Goal: Task Accomplishment & Management: Manage account settings

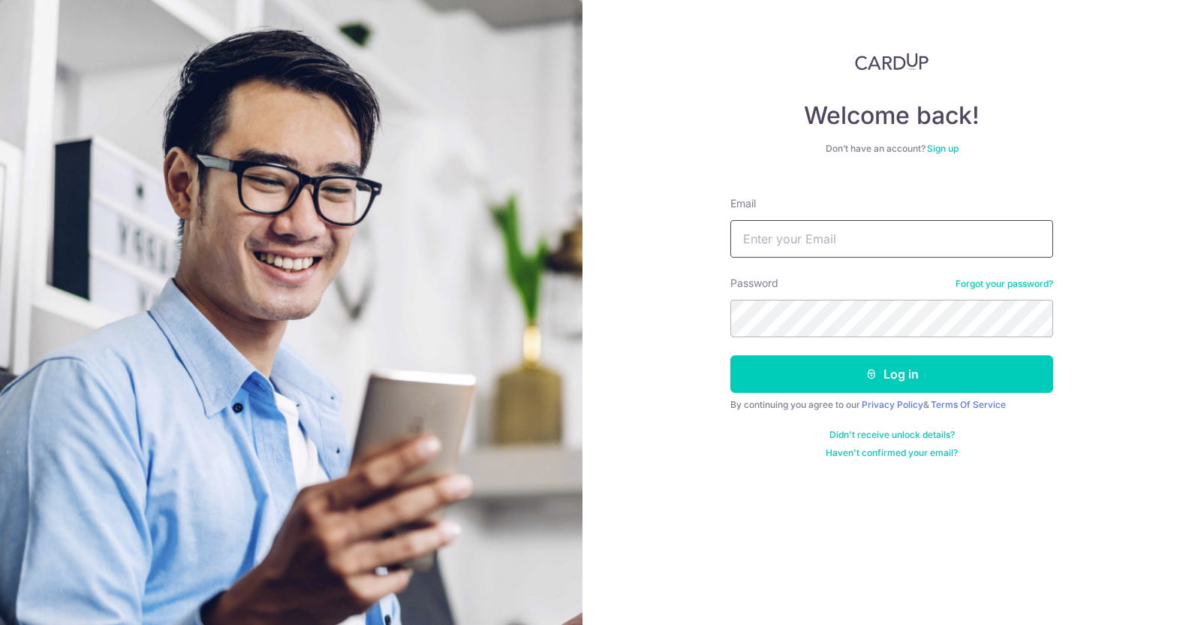
click at [848, 223] on input "Email" at bounding box center [892, 239] width 323 height 38
type input "[EMAIL_ADDRESS][DOMAIN_NAME]"
click at [731, 355] on button "Log in" at bounding box center [892, 374] width 323 height 38
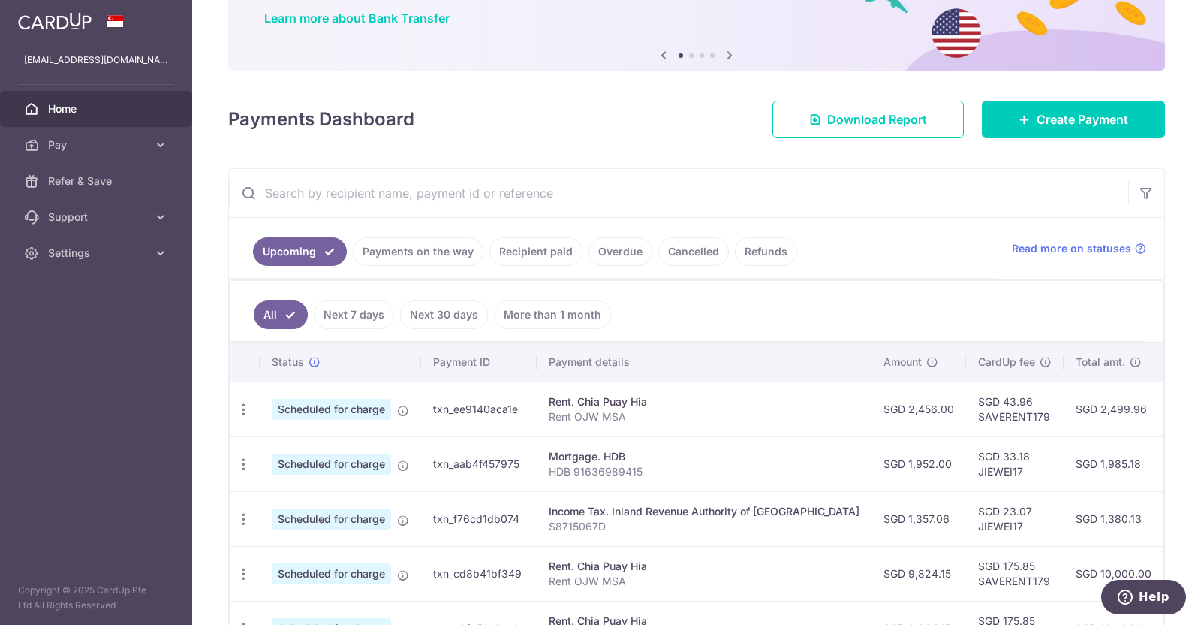
scroll to position [188, 0]
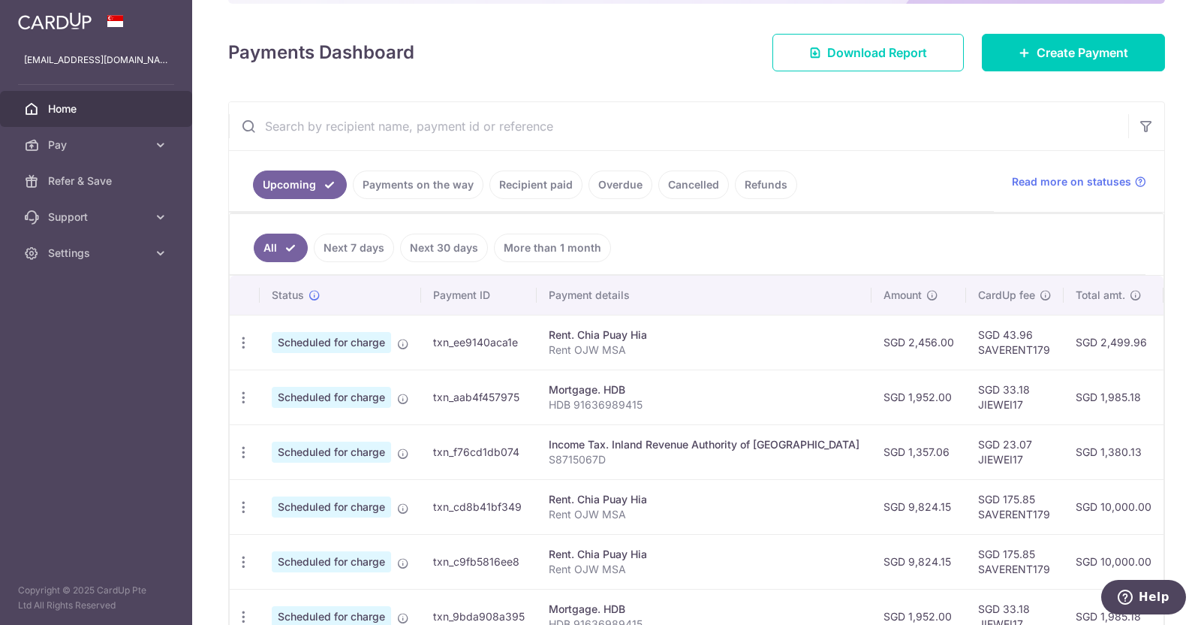
click at [419, 182] on link "Payments on the way" at bounding box center [418, 184] width 131 height 29
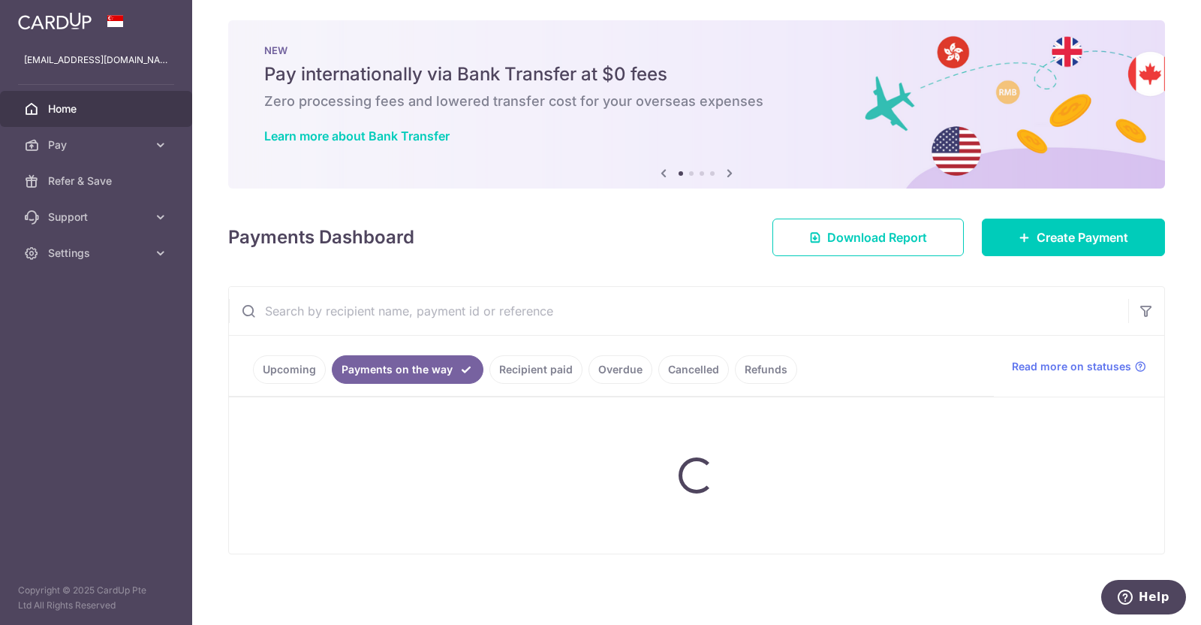
scroll to position [5, 0]
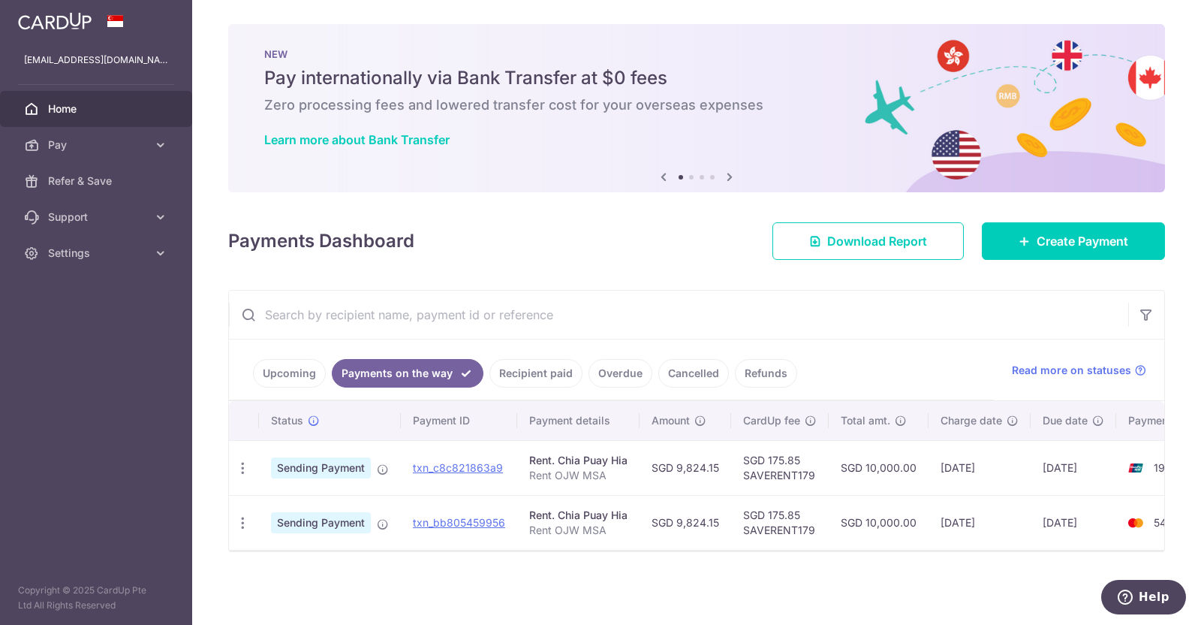
click at [273, 367] on link "Upcoming" at bounding box center [289, 373] width 73 height 29
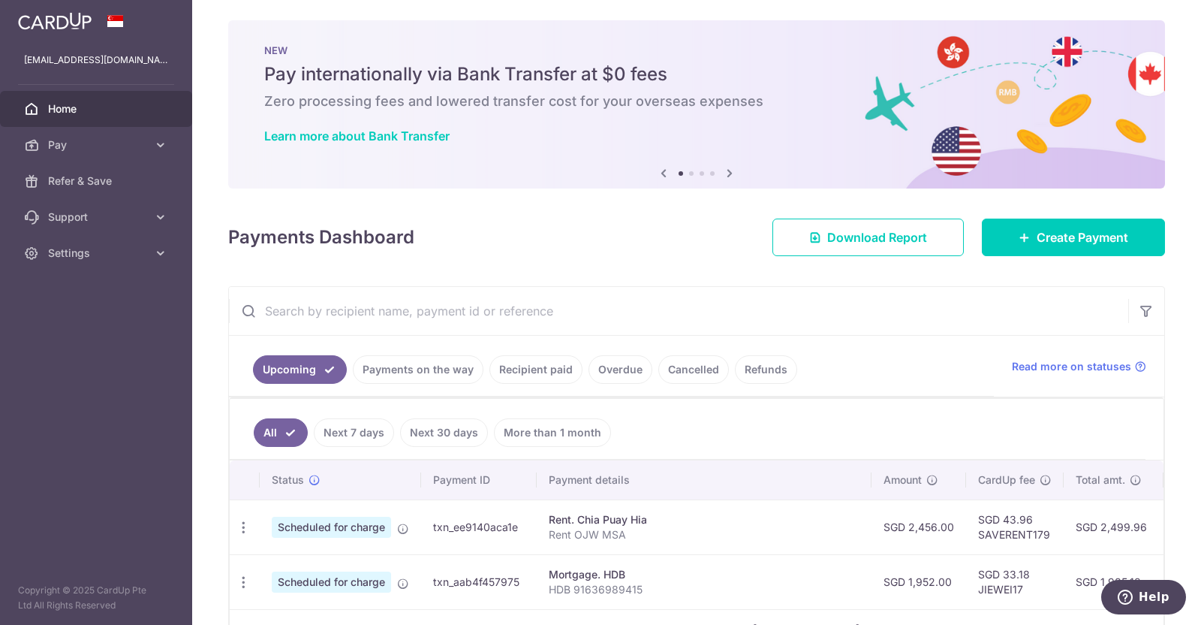
scroll to position [188, 0]
